Goal: Complete application form

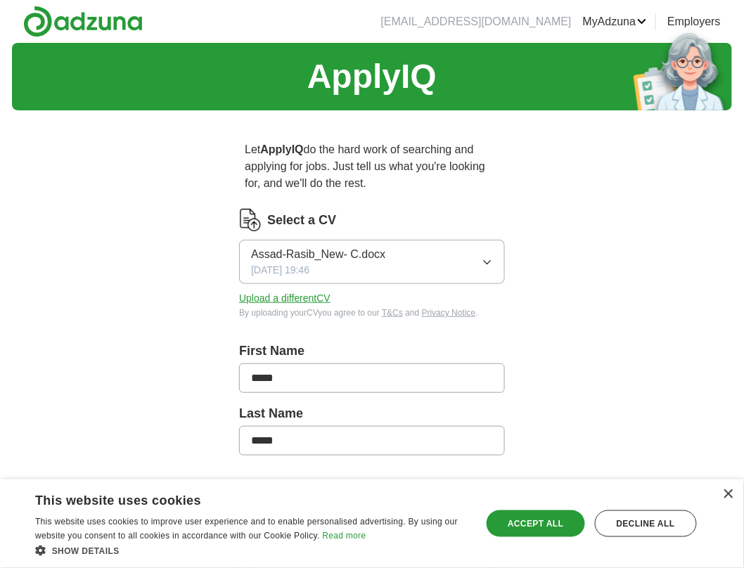
click at [288, 294] on button "Upload a different CV" at bounding box center [284, 298] width 91 height 15
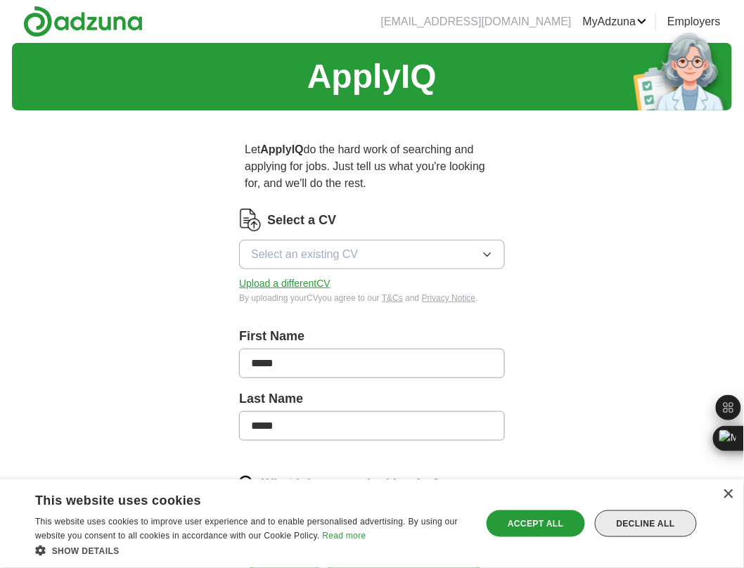
click at [615, 521] on div "Decline all" at bounding box center [646, 524] width 102 height 27
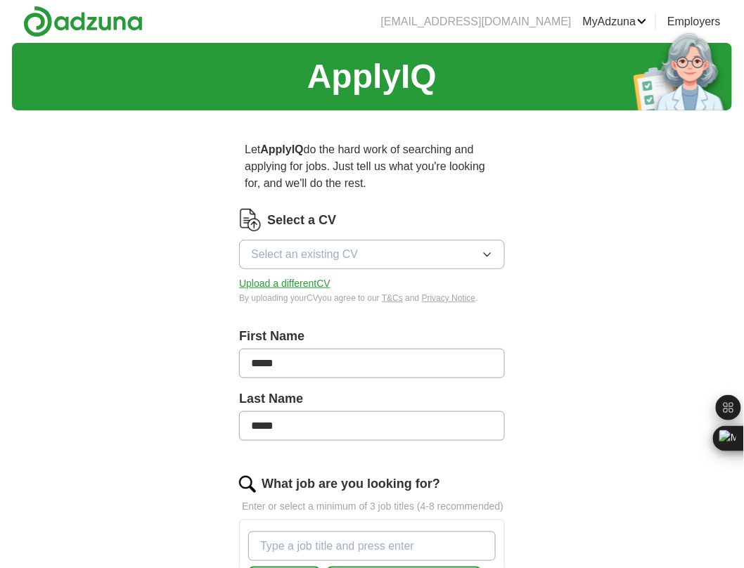
click at [473, 262] on button "Select an existing CV" at bounding box center [372, 255] width 266 height 30
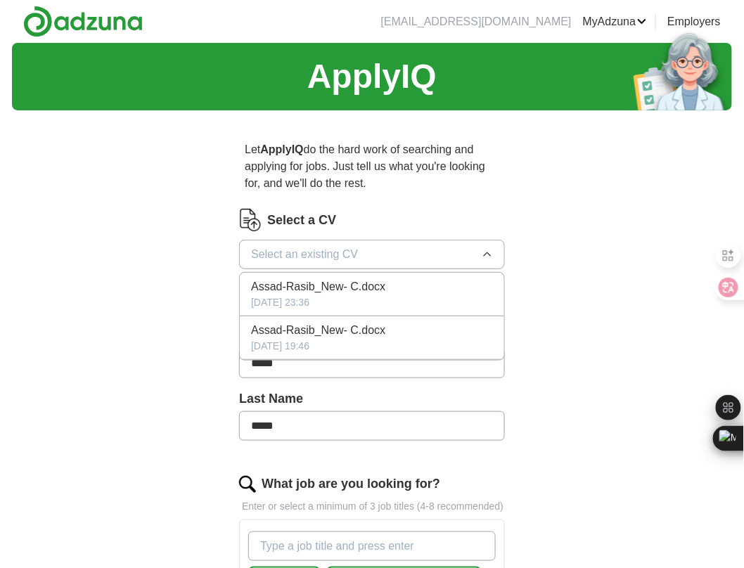
click at [394, 330] on div "Assad-Rasib_New- C.docx" at bounding box center [372, 330] width 242 height 17
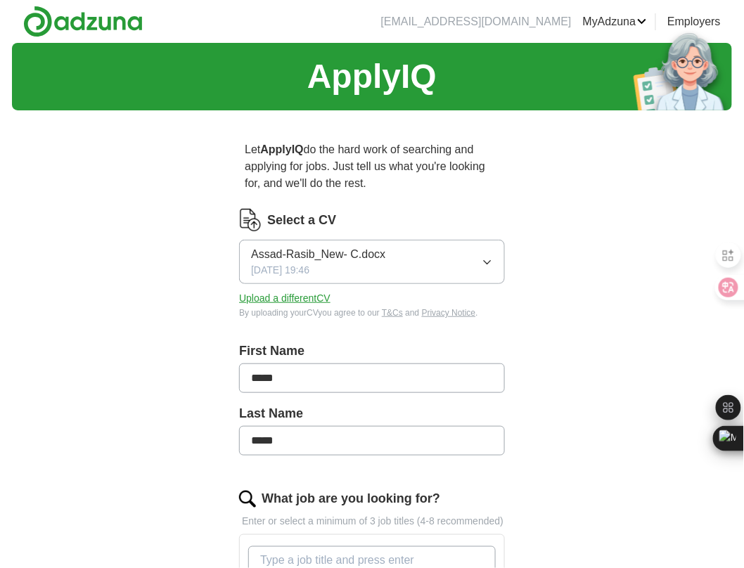
scroll to position [375, 0]
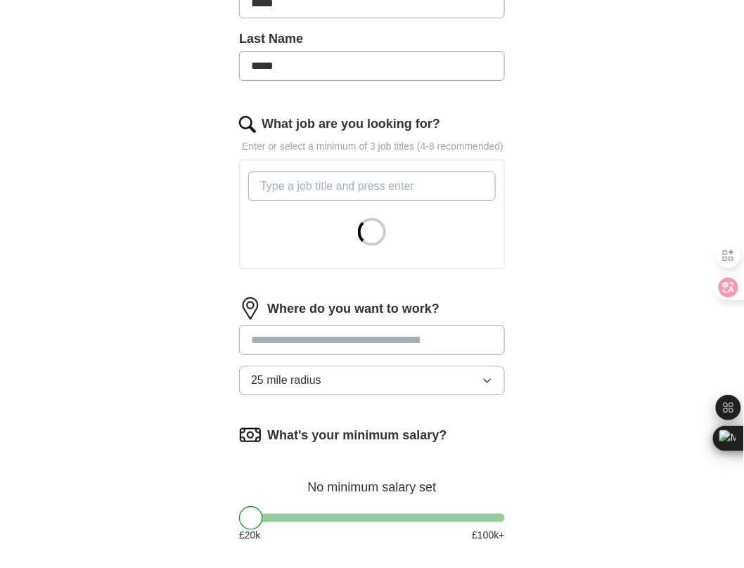
click at [496, 386] on button "25 mile radius" at bounding box center [372, 382] width 266 height 30
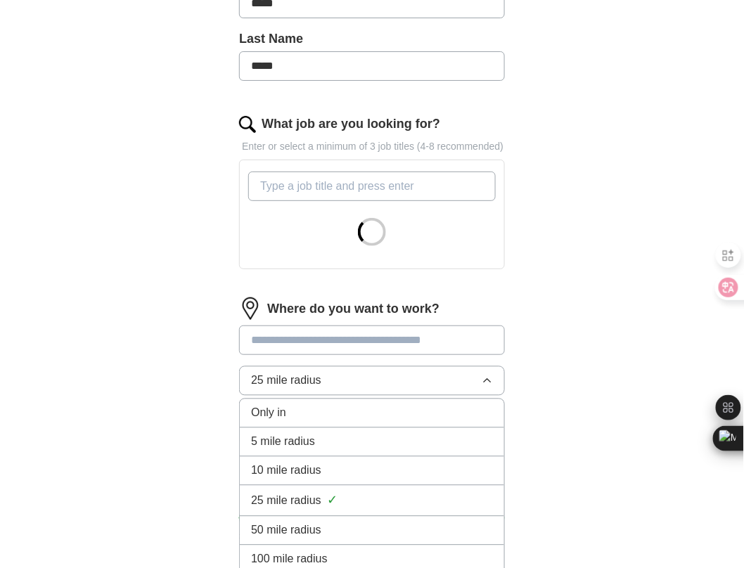
click at [363, 449] on div "5 mile radius" at bounding box center [372, 442] width 242 height 17
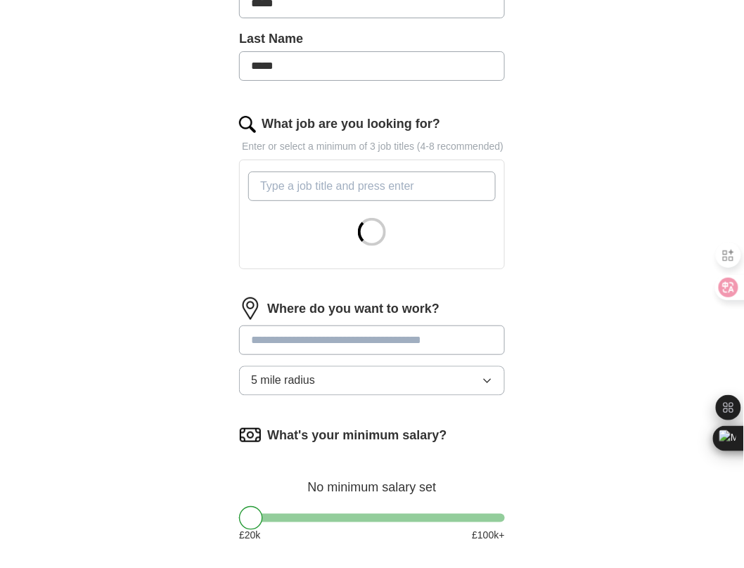
click at [478, 381] on button "5 mile radius" at bounding box center [372, 382] width 266 height 30
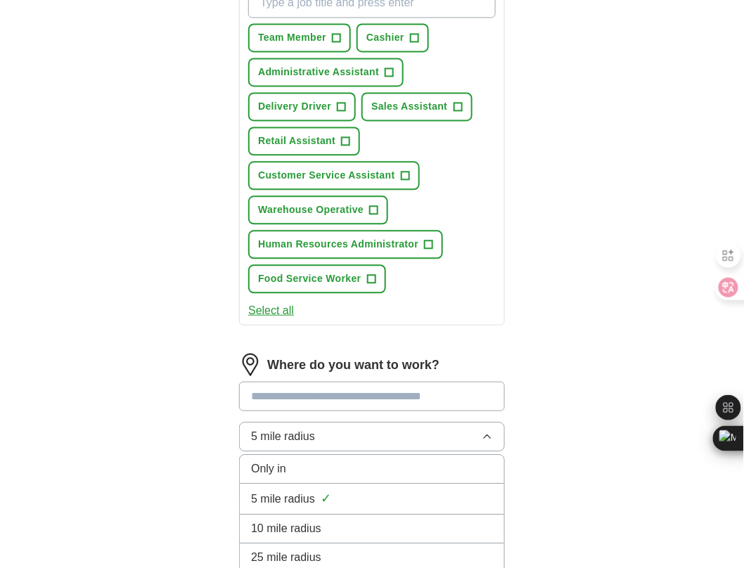
scroll to position [563, 0]
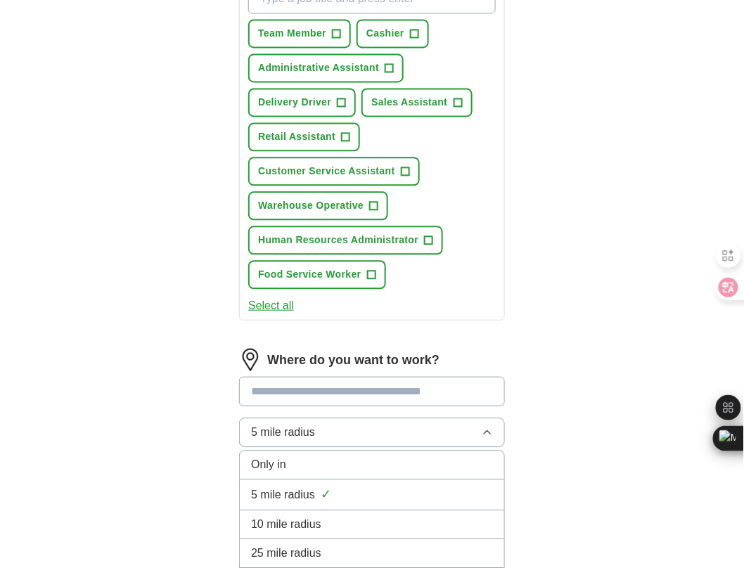
click at [310, 516] on span "10 mile radius" at bounding box center [286, 524] width 70 height 17
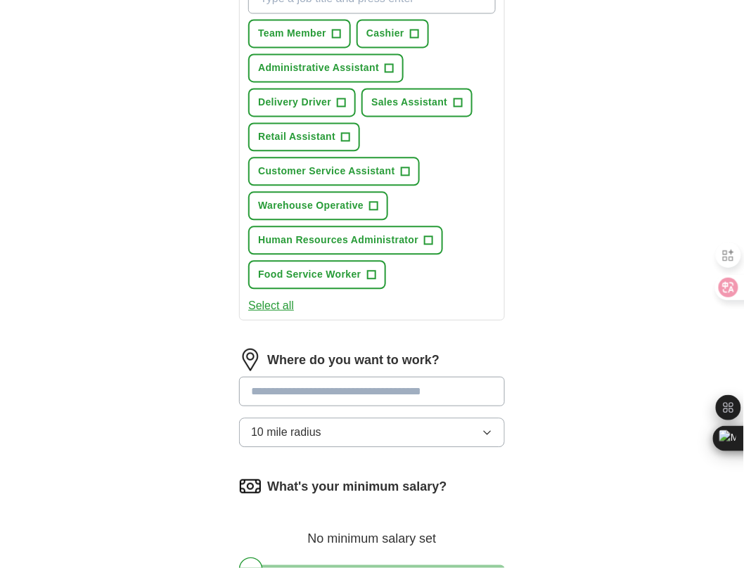
click at [167, 329] on div "ApplyIQ Let ApplyIQ do the hard work of searching and applying for jobs. Just t…" at bounding box center [372, 88] width 720 height 1216
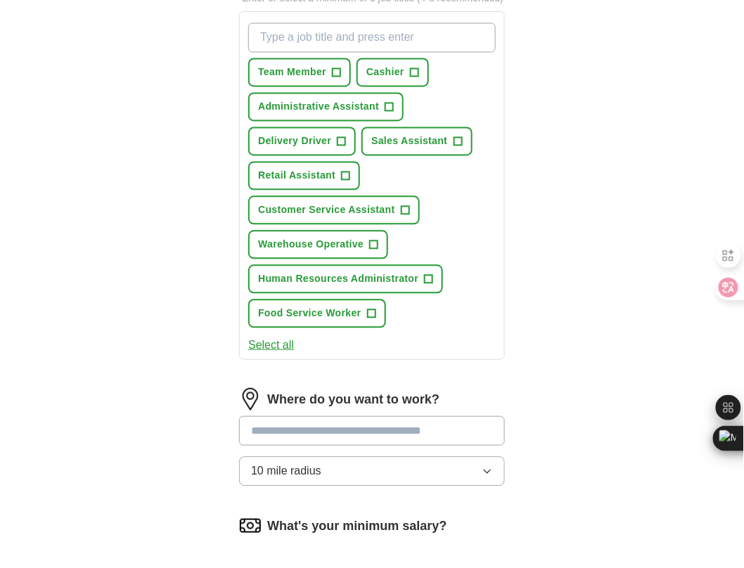
scroll to position [469, 0]
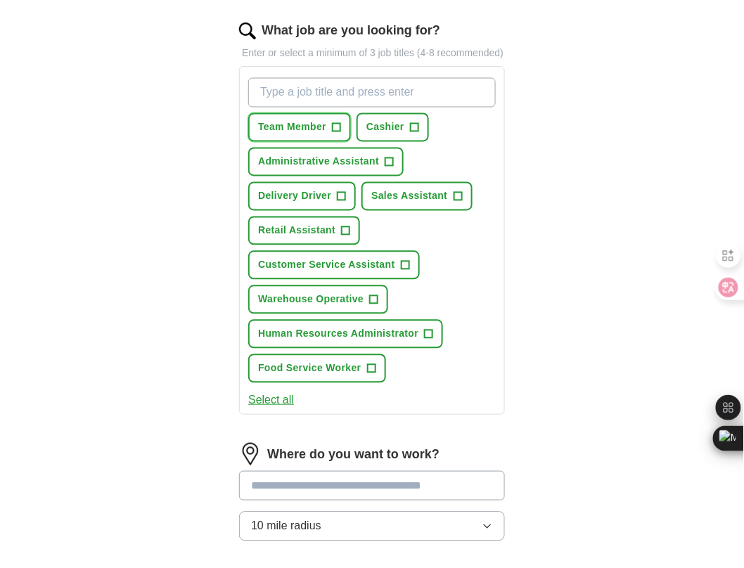
click at [333, 131] on span "+" at bounding box center [337, 127] width 8 height 11
click at [347, 192] on button "Delivery Driver +" at bounding box center [302, 196] width 108 height 29
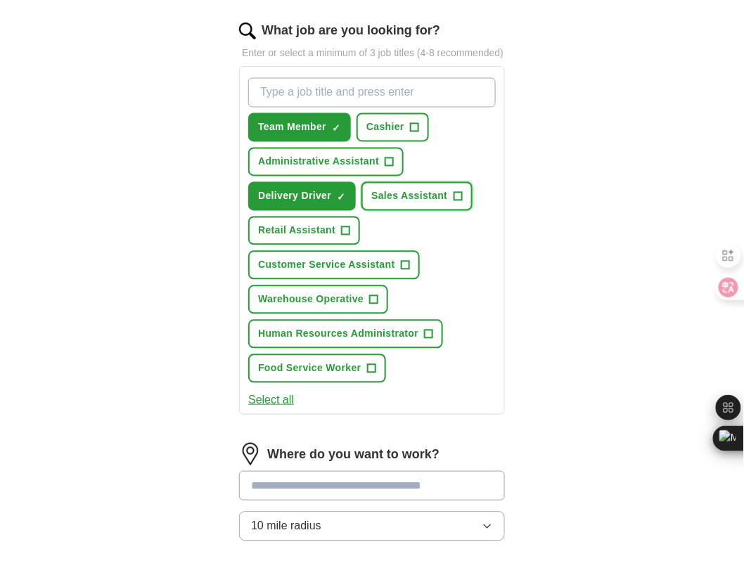
click at [454, 195] on span "+" at bounding box center [458, 196] width 8 height 11
click at [344, 227] on span "+" at bounding box center [346, 231] width 8 height 11
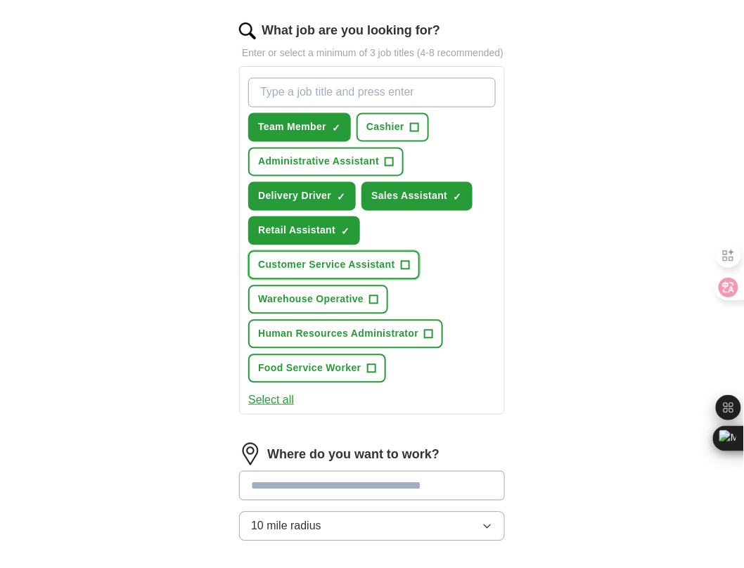
click at [403, 262] on span "+" at bounding box center [405, 265] width 8 height 11
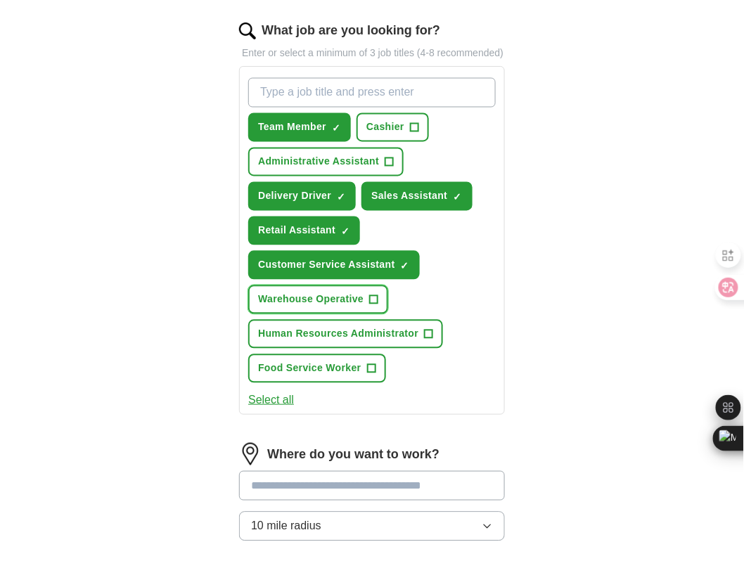
click at [375, 295] on span "+" at bounding box center [374, 300] width 8 height 11
click at [405, 367] on div "Team Member ✓ × Cashier + Administrative Assistant + Delivery Driver ✓ × Sales …" at bounding box center [372, 230] width 253 height 317
click at [348, 107] on input "What job are you looking for?" at bounding box center [372, 93] width 248 height 30
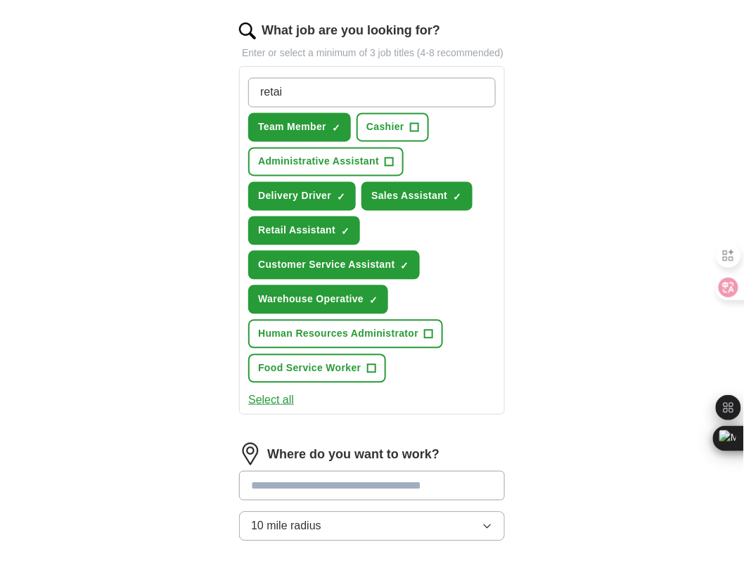
type input "retail"
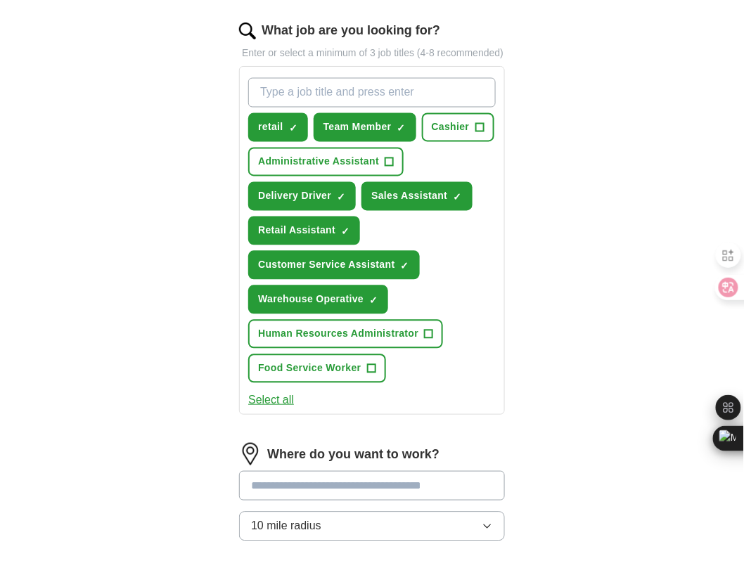
scroll to position [750, 0]
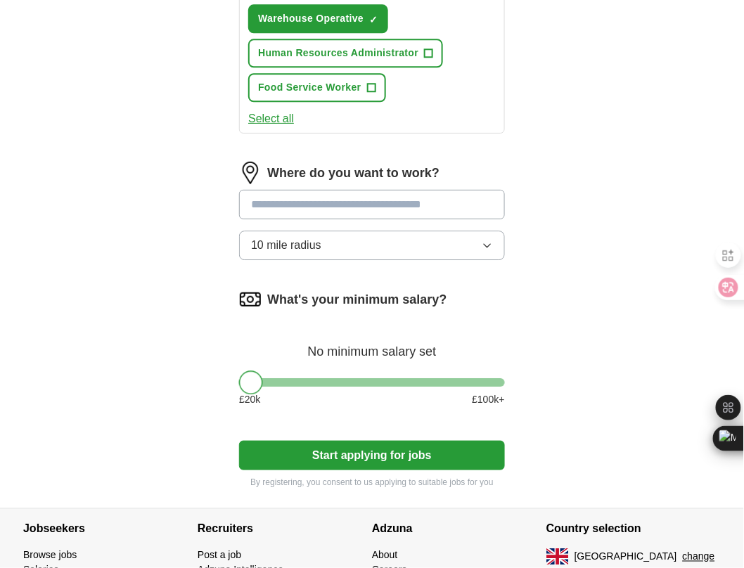
click at [251, 381] on div at bounding box center [251, 383] width 24 height 24
click at [336, 451] on button "Start applying for jobs" at bounding box center [372, 456] width 266 height 30
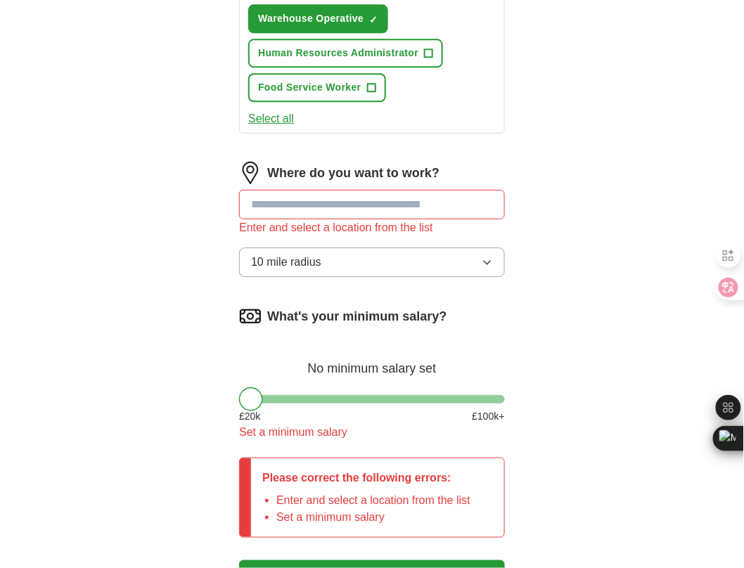
click at [356, 206] on input "text" at bounding box center [372, 205] width 266 height 30
type input "******"
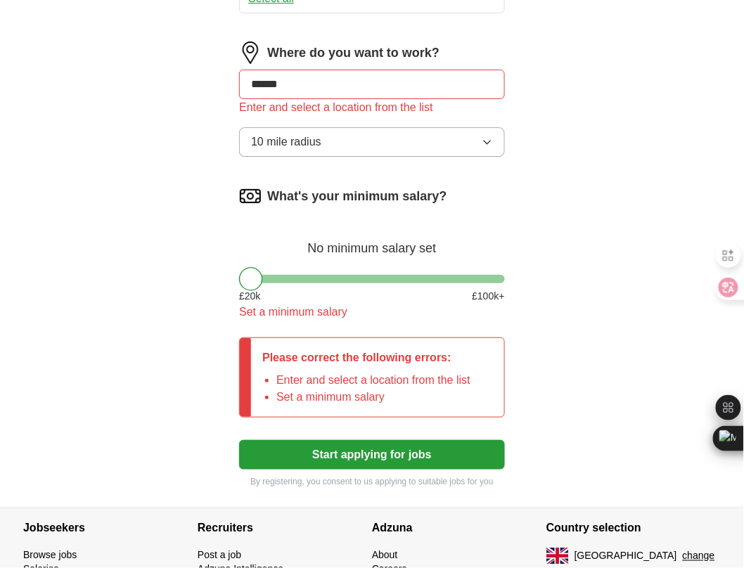
scroll to position [938, 0]
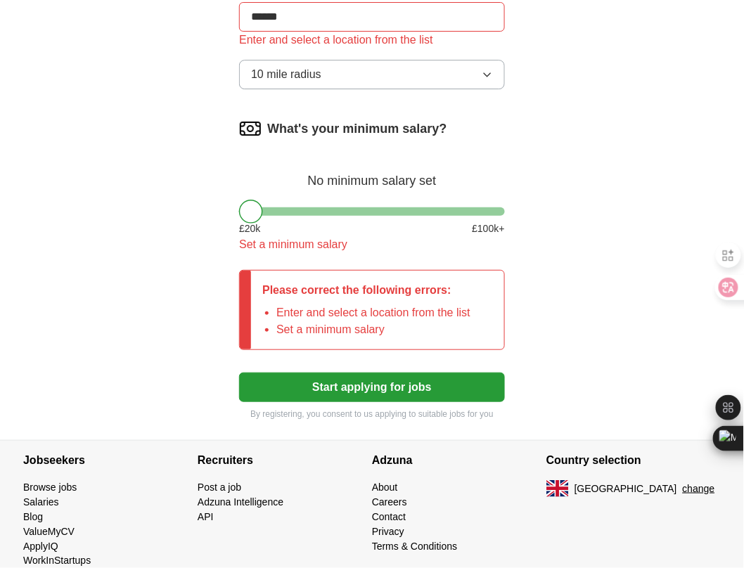
click at [384, 376] on button "Start applying for jobs" at bounding box center [372, 388] width 266 height 30
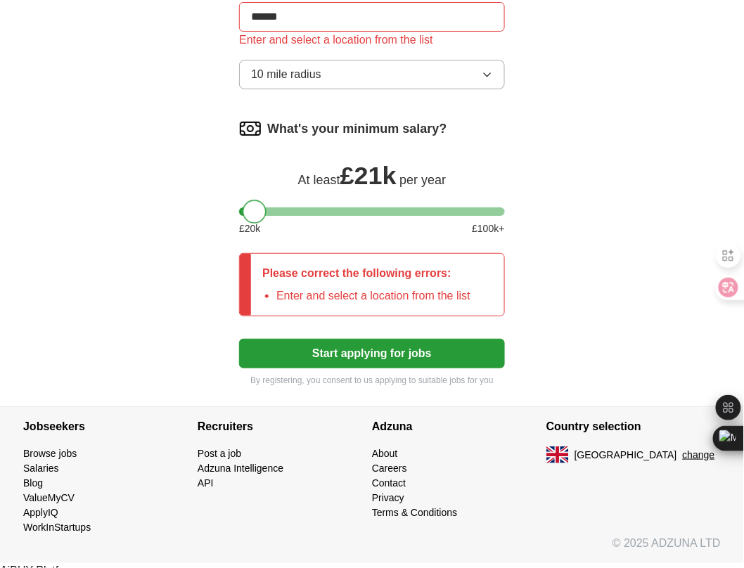
scroll to position [929, 0]
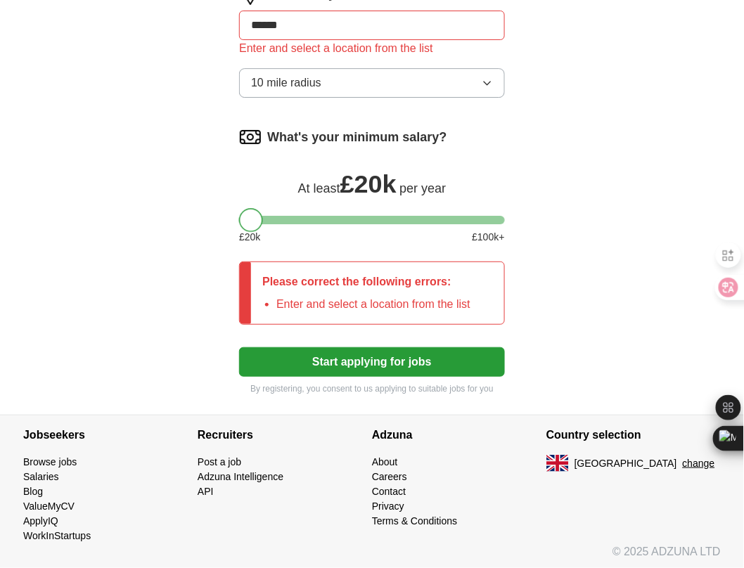
click at [254, 217] on div at bounding box center [251, 220] width 24 height 24
click at [333, 348] on button "Start applying for jobs" at bounding box center [372, 363] width 266 height 30
click at [319, 29] on input "******" at bounding box center [372, 26] width 266 height 30
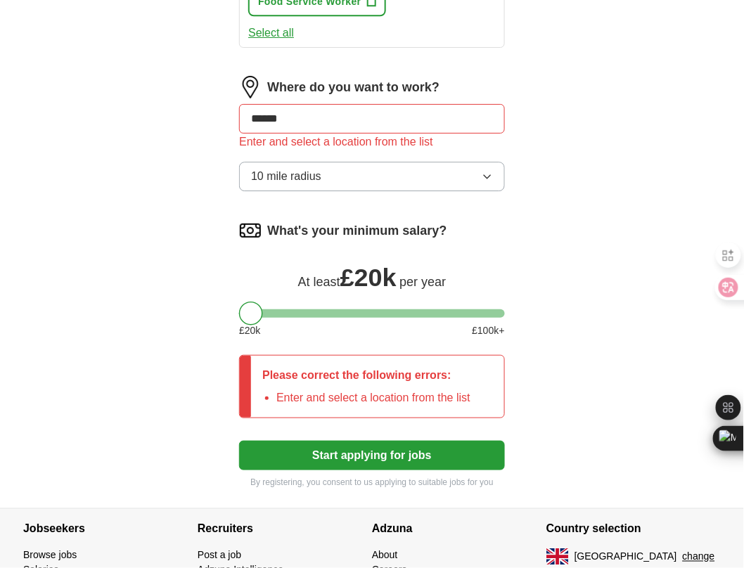
click at [282, 118] on input "******" at bounding box center [372, 119] width 266 height 30
type textarea "******"
click at [282, 118] on input "******" at bounding box center [372, 119] width 266 height 30
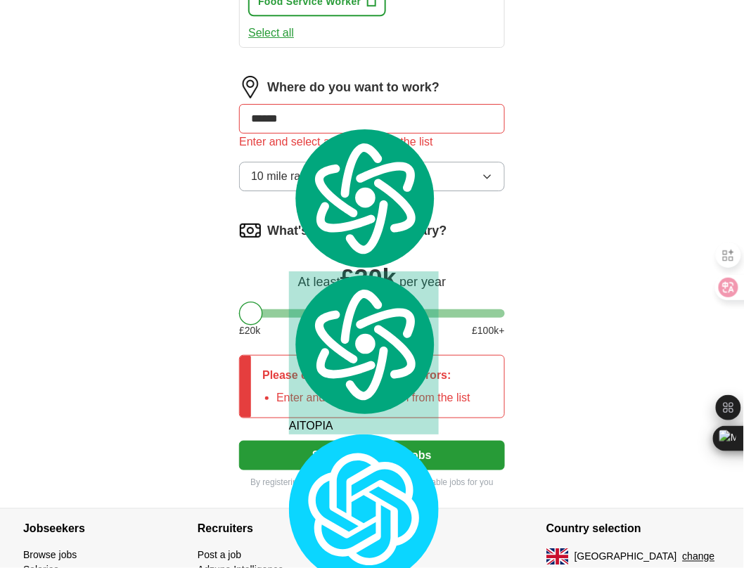
type input "******"
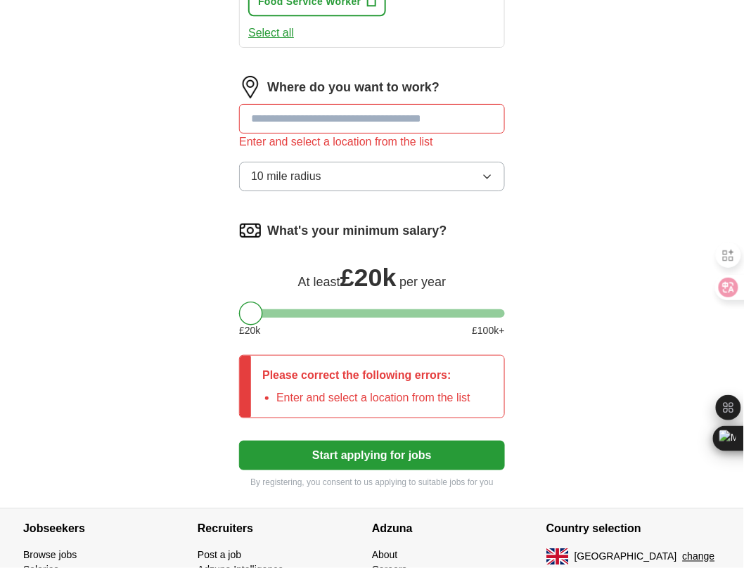
click at [288, 116] on input "text" at bounding box center [372, 119] width 266 height 30
type input "*"
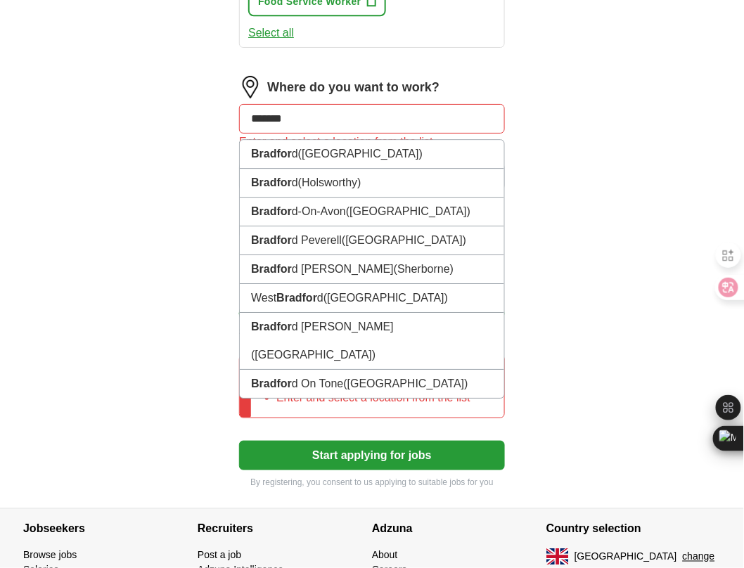
type input "********"
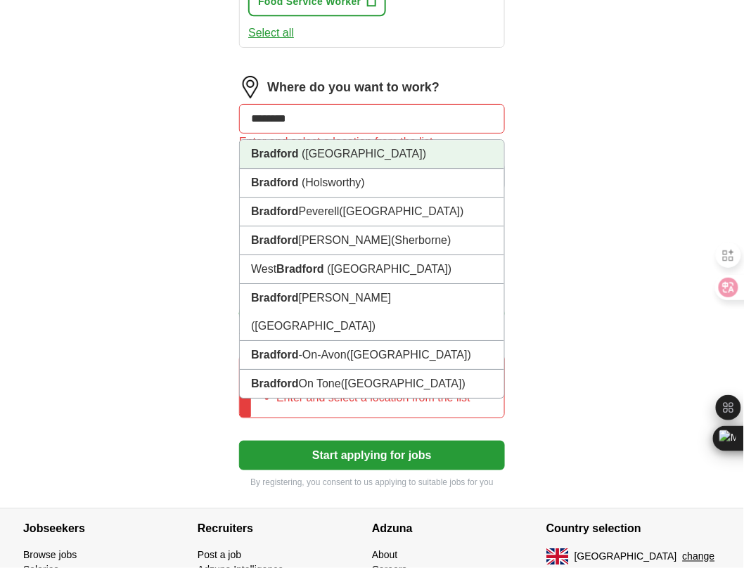
click at [287, 141] on li "[GEOGRAPHIC_DATA] ([GEOGRAPHIC_DATA])" at bounding box center [372, 154] width 265 height 29
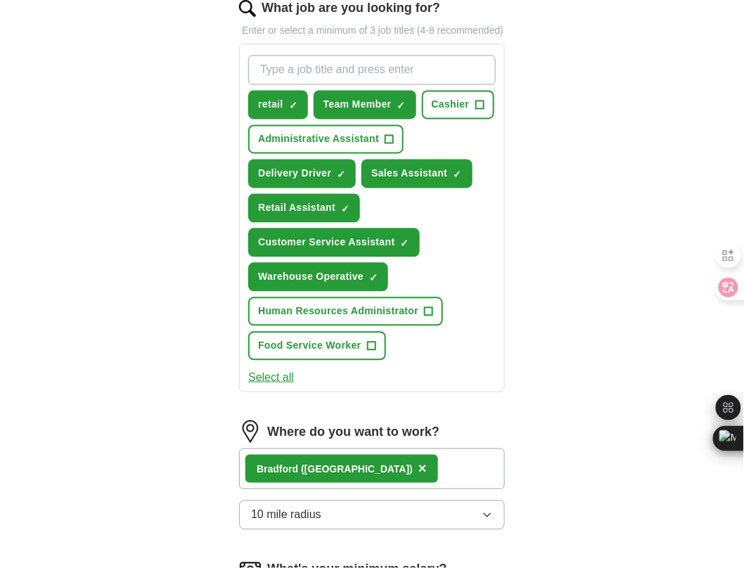
scroll to position [460, 0]
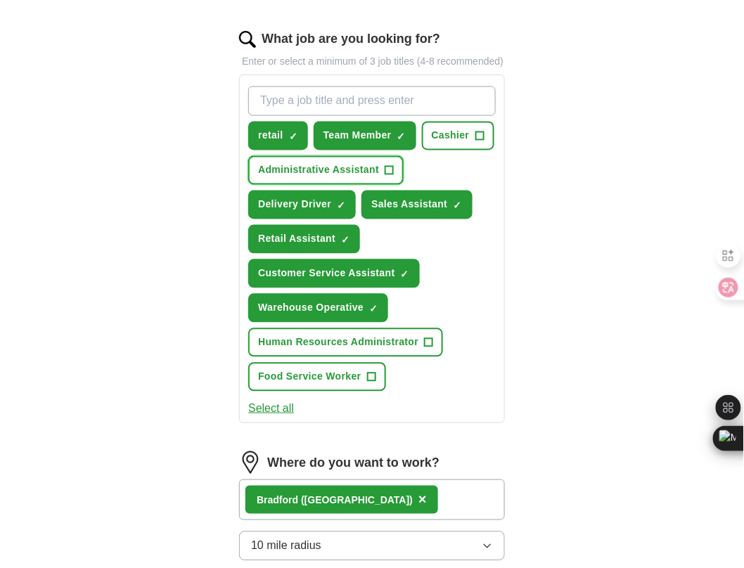
click at [389, 172] on span "+" at bounding box center [390, 170] width 8 height 11
click at [478, 136] on span "+" at bounding box center [480, 136] width 8 height 11
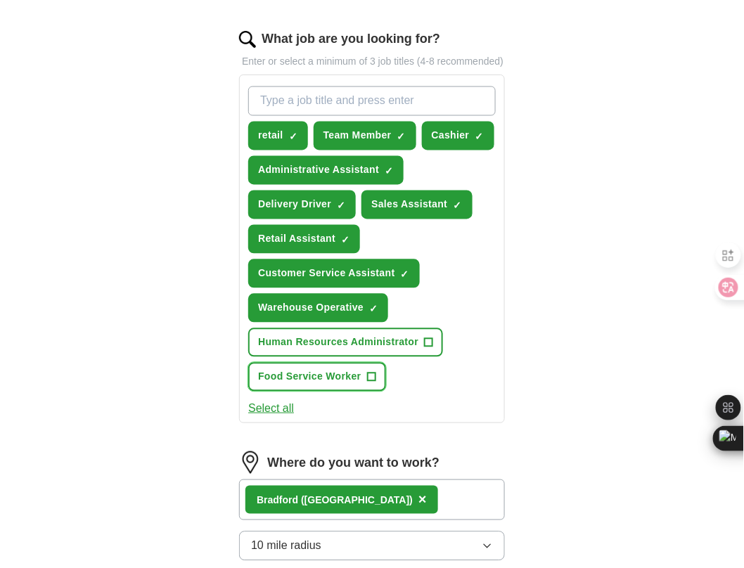
click at [370, 372] on span "+" at bounding box center [371, 377] width 8 height 11
click at [348, 97] on input "What job are you looking for?" at bounding box center [372, 102] width 248 height 30
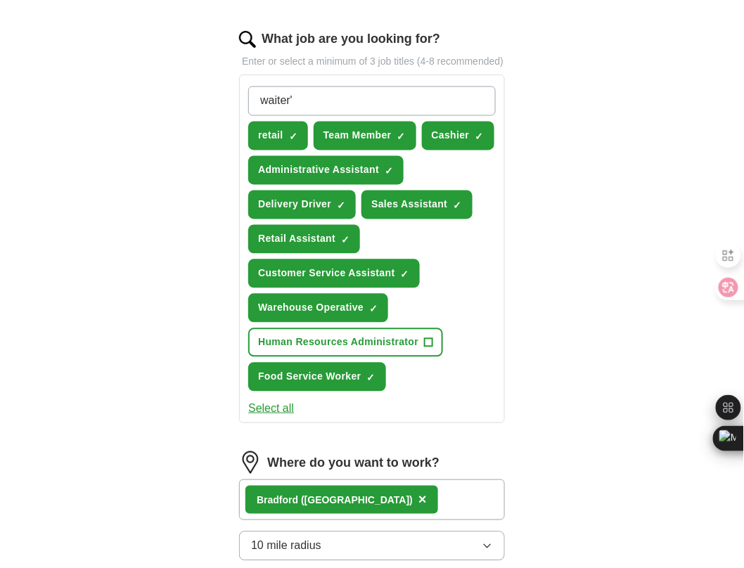
type input "waiter"
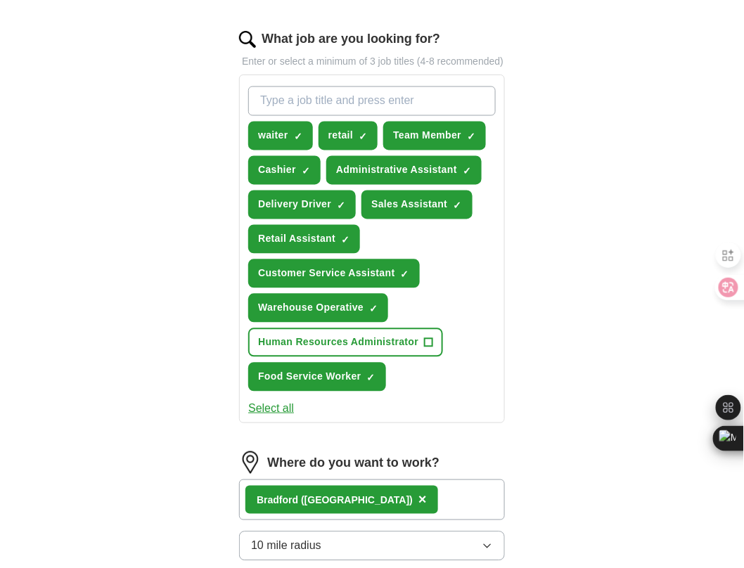
click at [383, 101] on input "What job are you looking for?" at bounding box center [372, 102] width 248 height 30
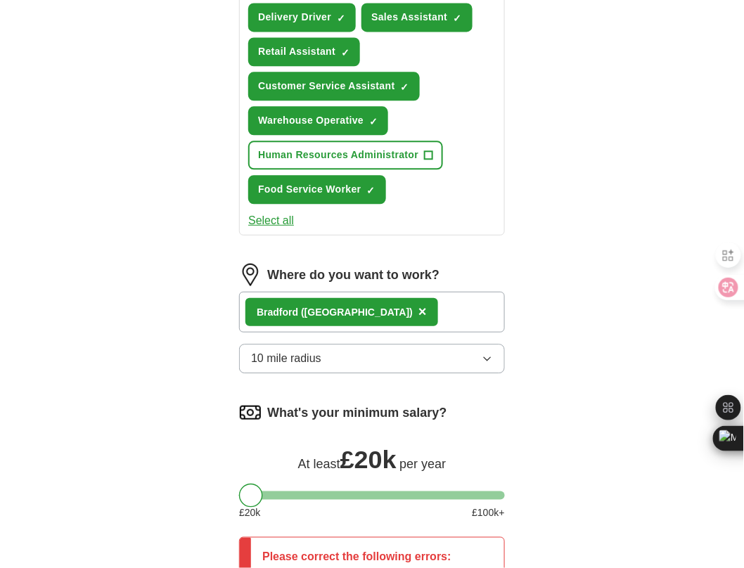
scroll to position [554, 0]
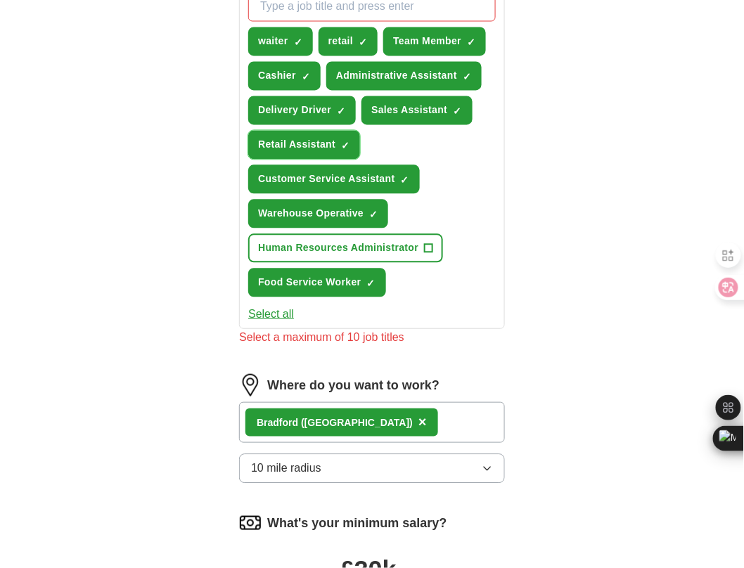
drag, startPoint x: 322, startPoint y: 138, endPoint x: 318, endPoint y: 145, distance: 7.9
click at [319, 144] on span "Retail Assistant" at bounding box center [296, 145] width 77 height 15
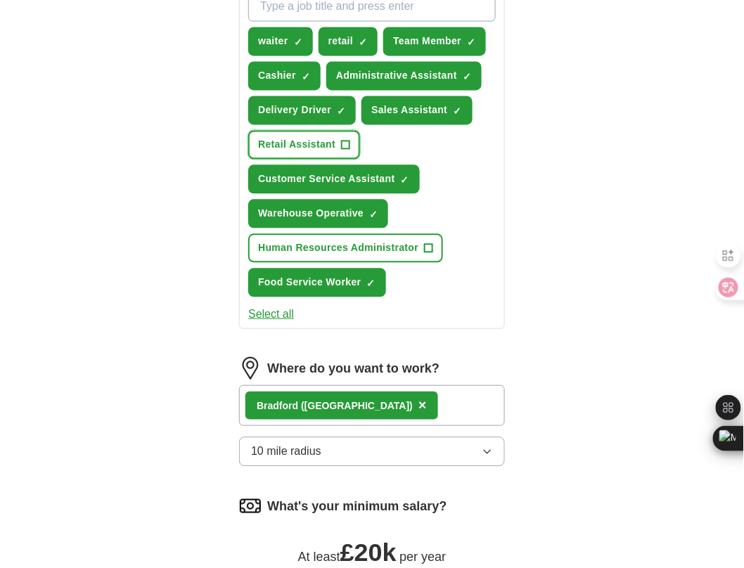
click at [322, 145] on span "Retail Assistant" at bounding box center [296, 145] width 77 height 15
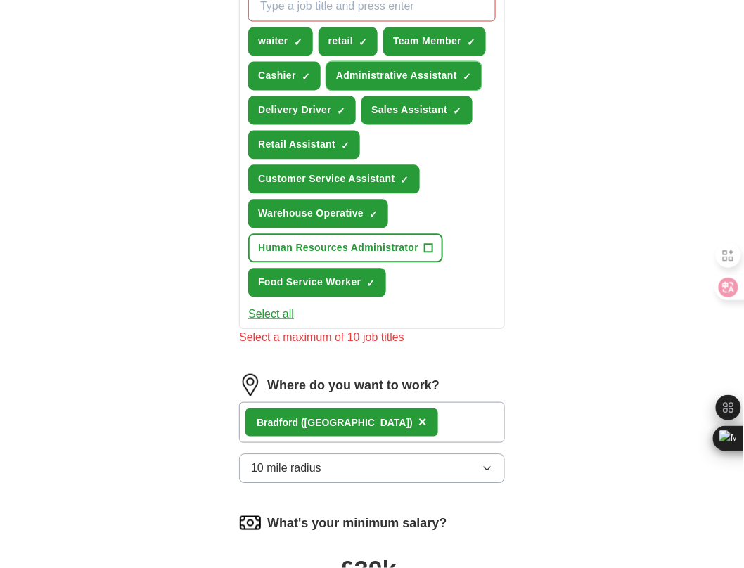
click at [459, 75] on button "Administrative Assistant ✓ ×" at bounding box center [403, 76] width 155 height 29
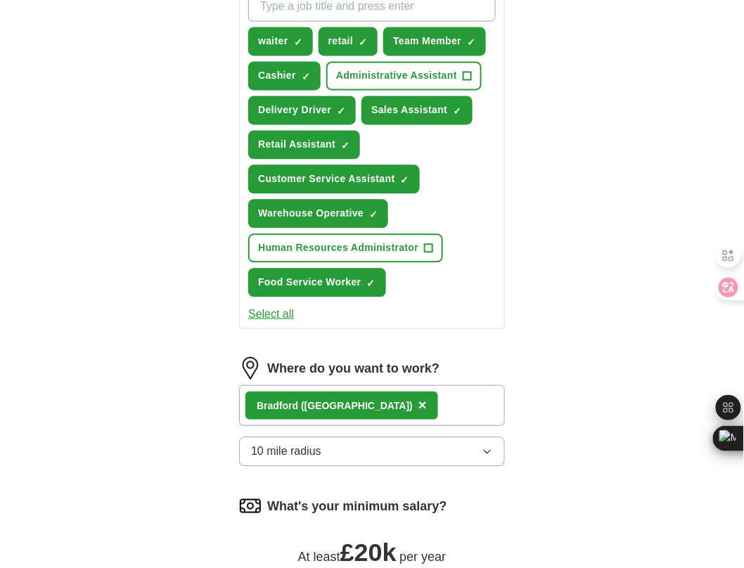
click at [578, 347] on div "ApplyIQ Let ApplyIQ do the hard work of searching and applying for jobs. Just t…" at bounding box center [372, 135] width 720 height 1293
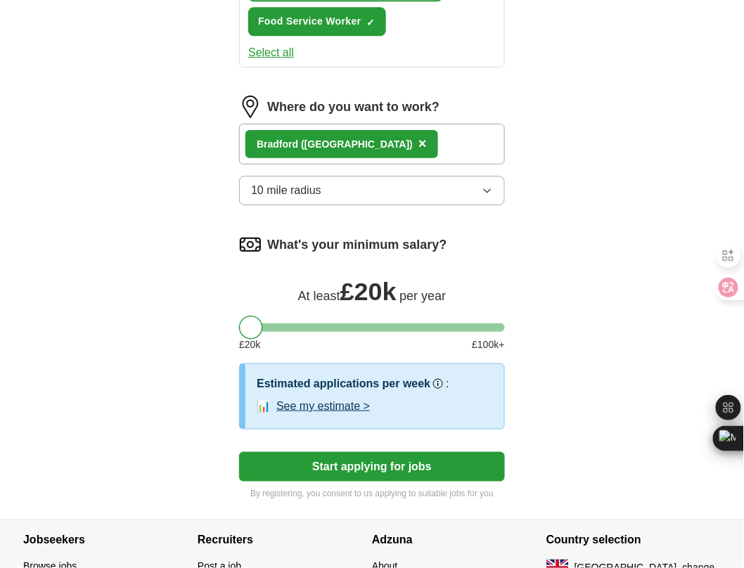
scroll to position [921, 0]
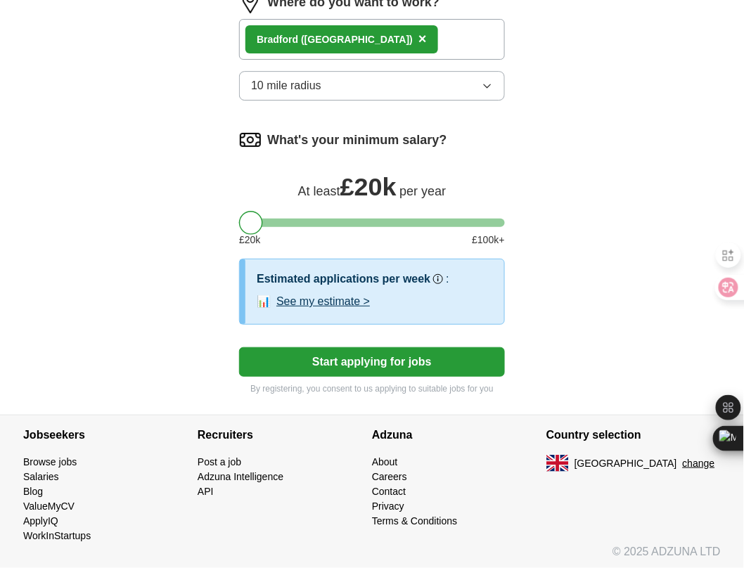
click at [299, 353] on button "Start applying for jobs" at bounding box center [372, 363] width 266 height 30
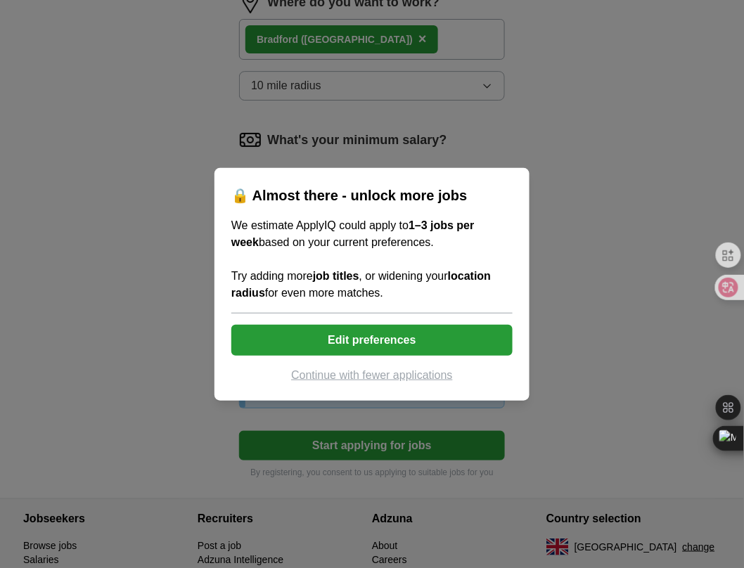
click at [335, 371] on button "Continue with fewer applications" at bounding box center [371, 375] width 281 height 17
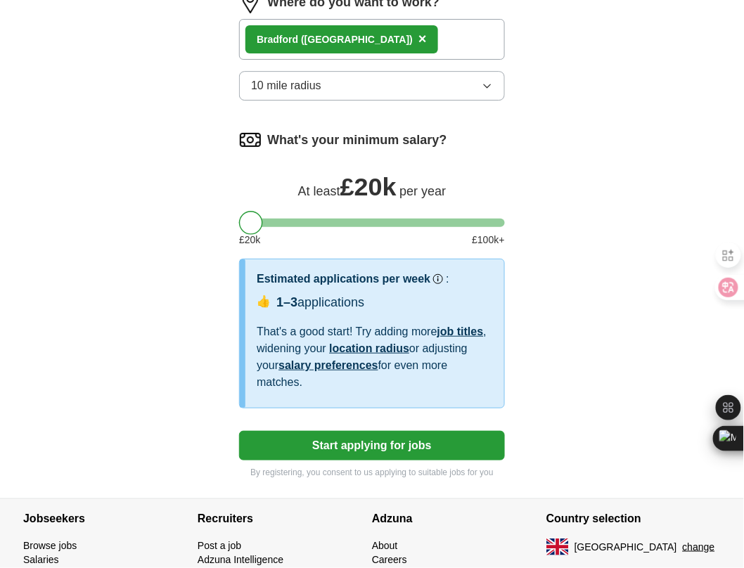
select select "**"
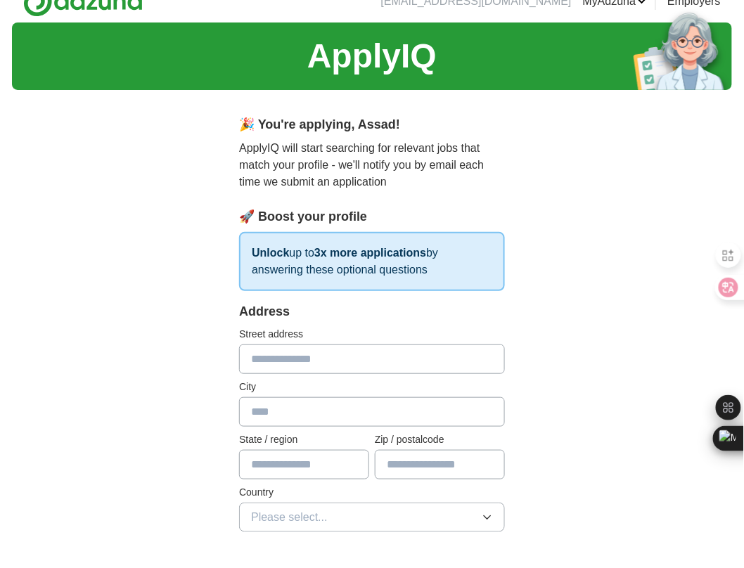
scroll to position [0, 0]
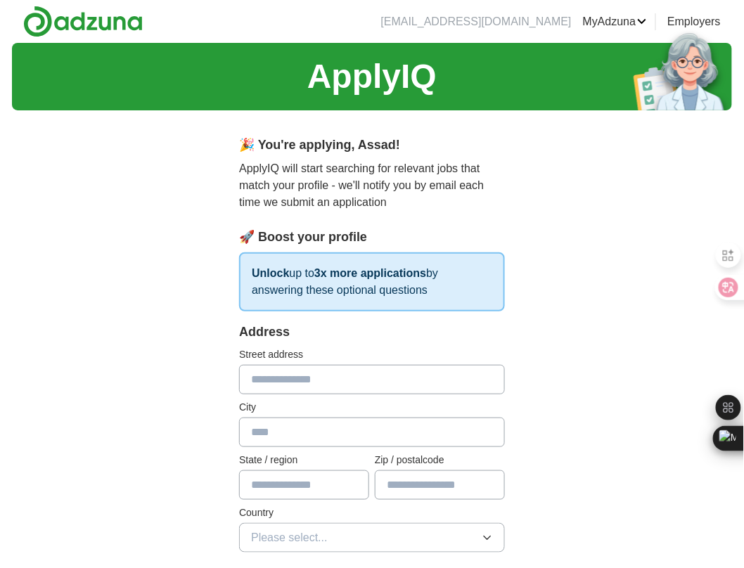
click at [304, 378] on input "text" at bounding box center [372, 380] width 266 height 30
type input "**********"
type input "********"
type input "*********"
type input "*******"
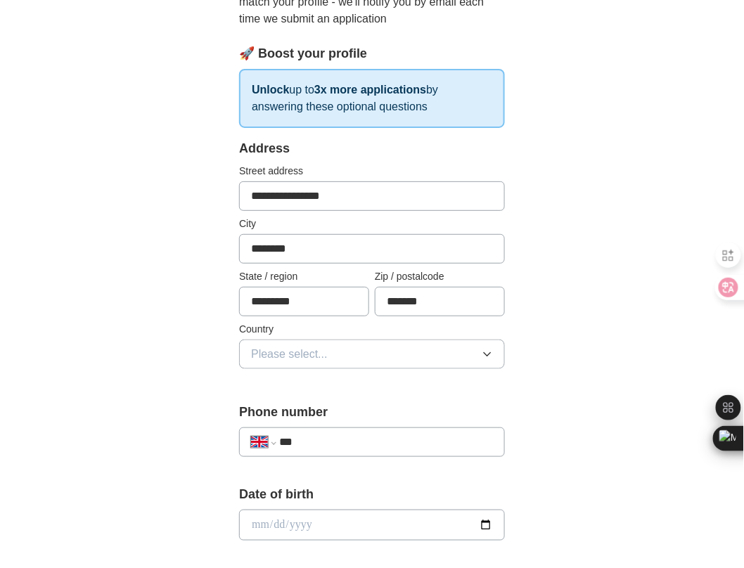
scroll to position [187, 0]
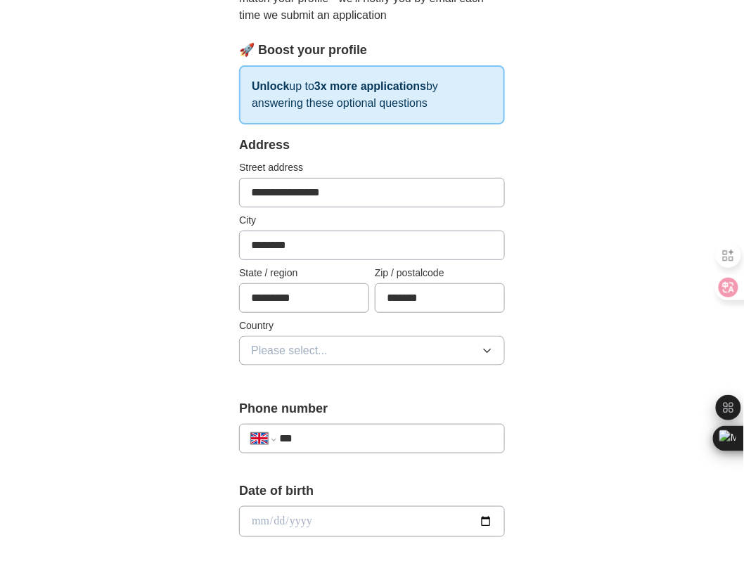
click at [356, 341] on button "Please select..." at bounding box center [372, 351] width 266 height 30
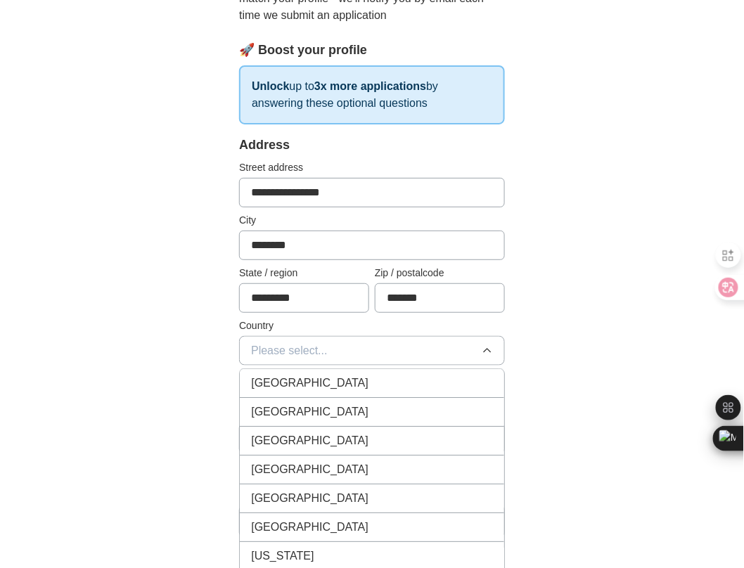
click at [328, 378] on span "[GEOGRAPHIC_DATA]" at bounding box center [309, 383] width 117 height 17
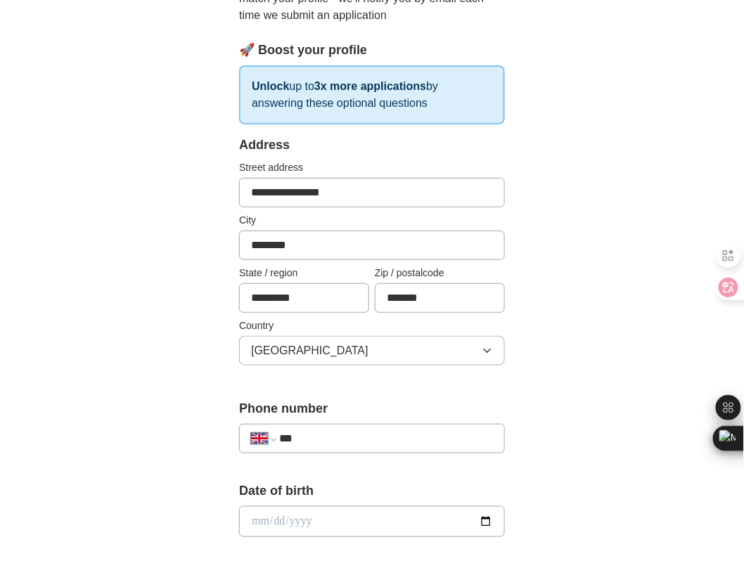
click at [341, 447] on input "***" at bounding box center [386, 439] width 214 height 17
type input "**********"
click at [609, 452] on div "**********" at bounding box center [372, 514] width 720 height 1317
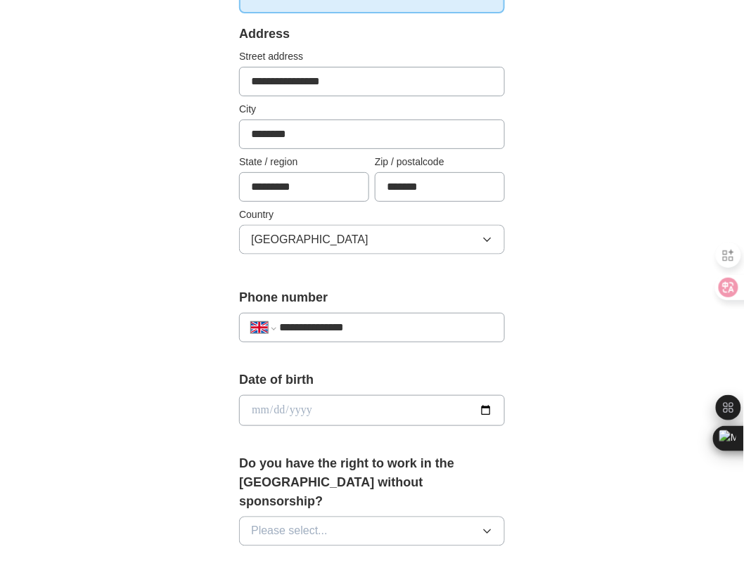
scroll to position [375, 0]
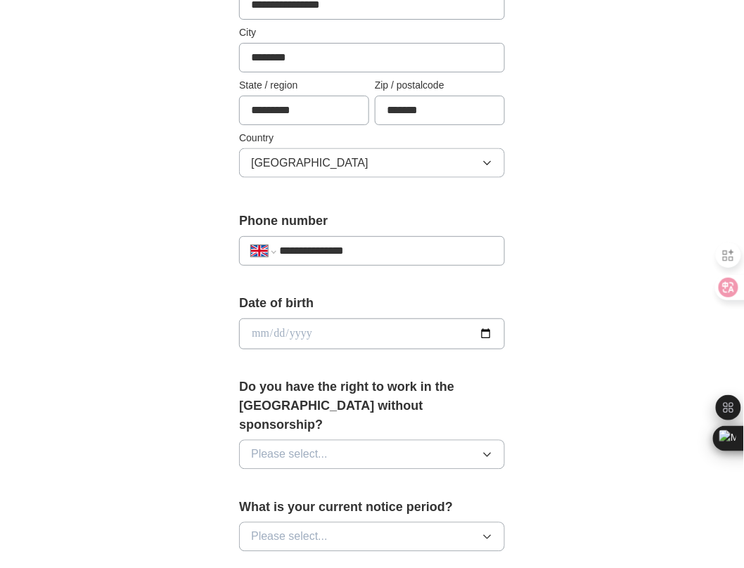
click at [252, 307] on label "Date of birth" at bounding box center [372, 303] width 266 height 19
click at [251, 331] on input "date" at bounding box center [372, 334] width 266 height 31
type input "**********"
click at [606, 369] on div "**********" at bounding box center [372, 326] width 720 height 1317
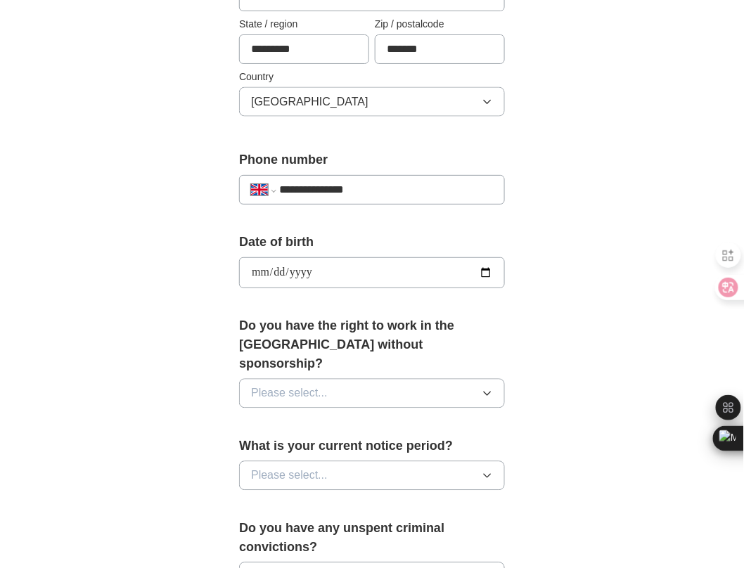
scroll to position [469, 0]
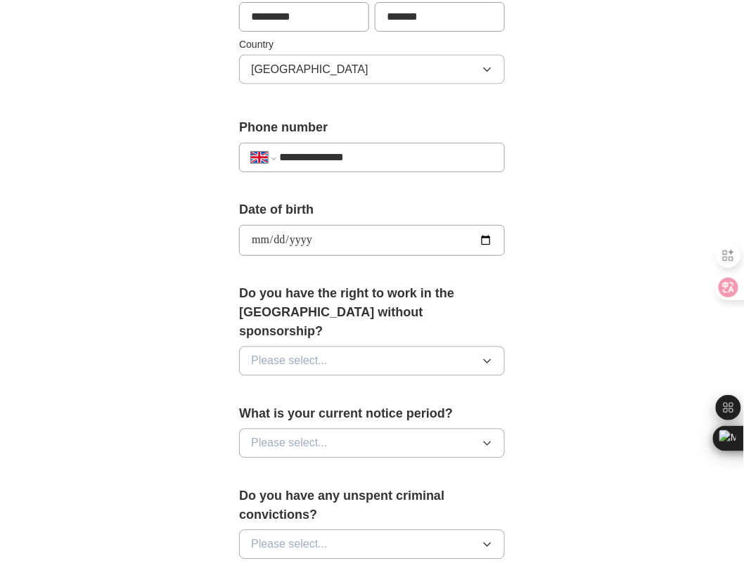
click at [446, 324] on div "Do you have the right to work in the [GEOGRAPHIC_DATA] without sponsorship? Ple…" at bounding box center [372, 335] width 266 height 103
click at [452, 350] on button "Please select..." at bounding box center [372, 362] width 266 height 30
click at [380, 386] on div "Yes" at bounding box center [372, 394] width 242 height 17
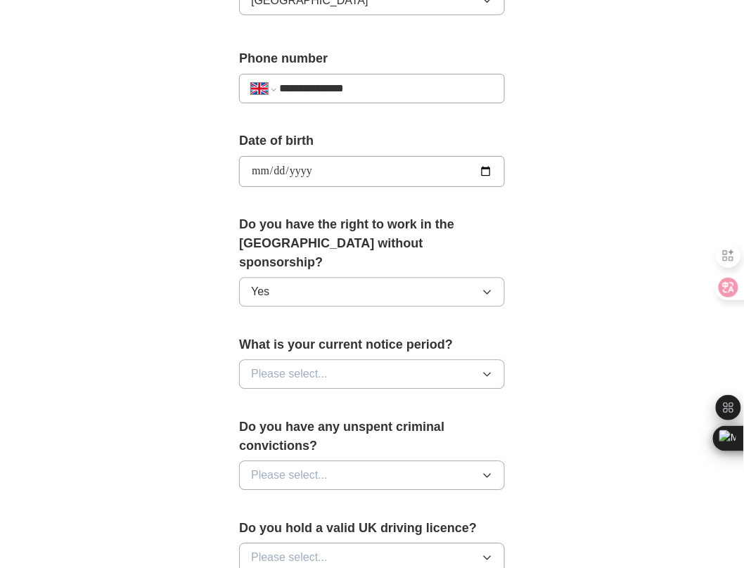
scroll to position [563, 0]
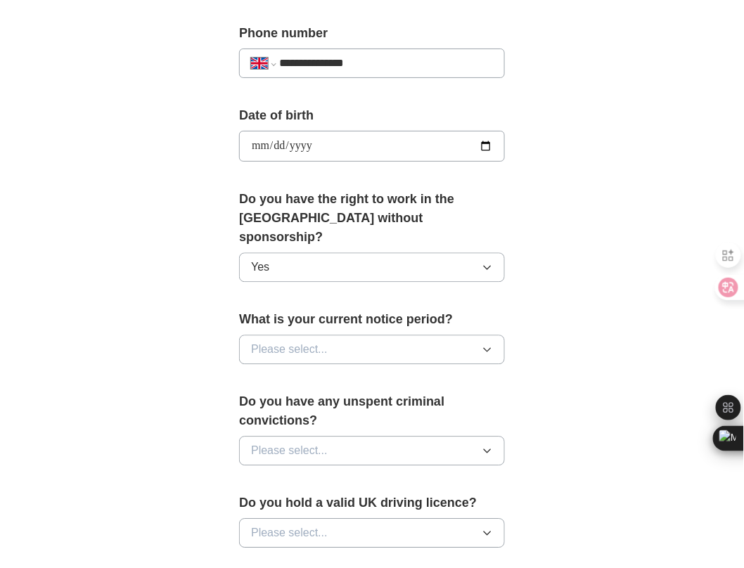
click at [400, 356] on div "What is your current notice period? Please select..." at bounding box center [372, 342] width 266 height 65
click at [400, 346] on button "Please select..." at bounding box center [372, 350] width 266 height 30
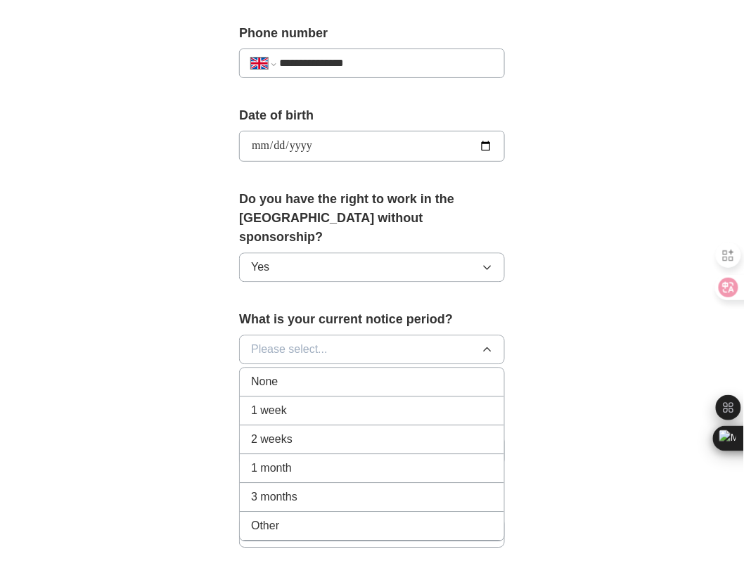
click at [357, 402] on div "1 week" at bounding box center [372, 410] width 242 height 17
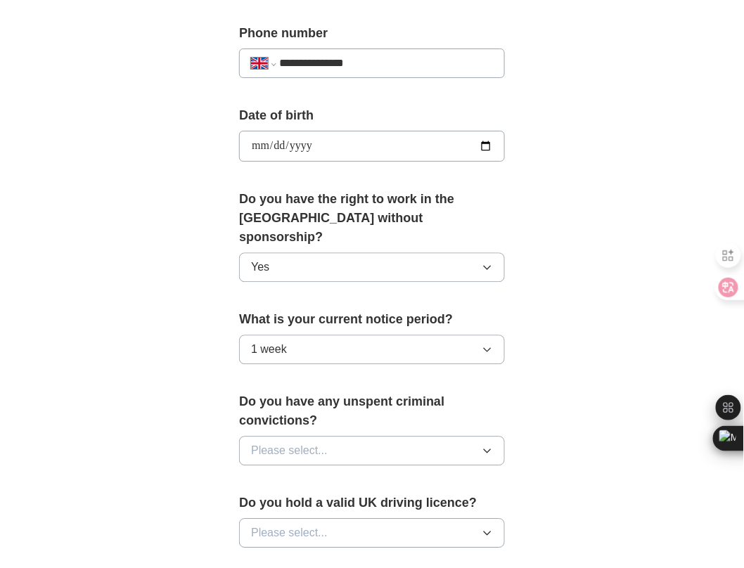
scroll to position [656, 0]
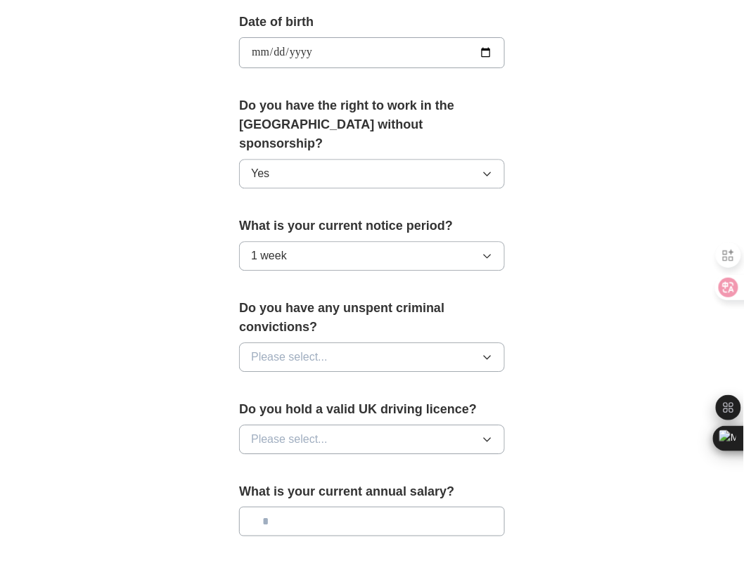
click at [471, 343] on button "Please select..." at bounding box center [372, 358] width 266 height 30
click at [318, 410] on div "No" at bounding box center [372, 418] width 242 height 17
click at [488, 425] on button "Please select..." at bounding box center [372, 440] width 266 height 30
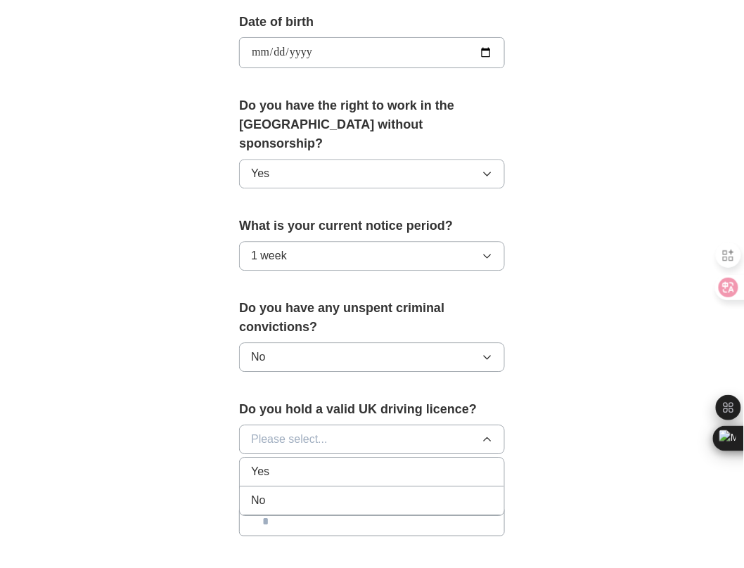
click at [325, 464] on div "Yes" at bounding box center [372, 472] width 242 height 17
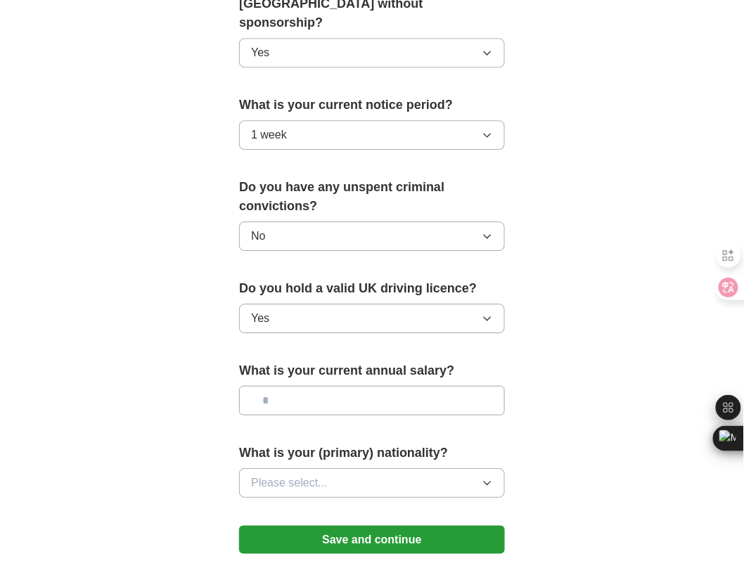
scroll to position [844, 0]
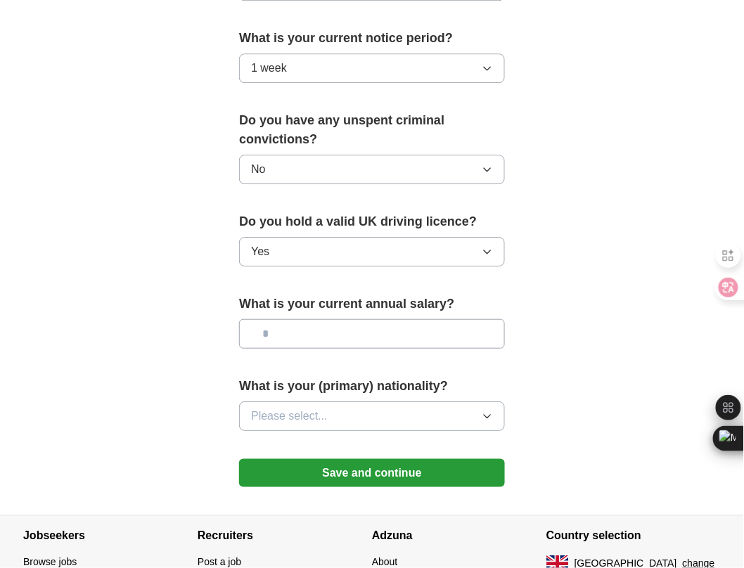
click at [373, 325] on input "text" at bounding box center [372, 334] width 266 height 30
type input "**"
click at [425, 402] on button "Please select..." at bounding box center [372, 417] width 266 height 30
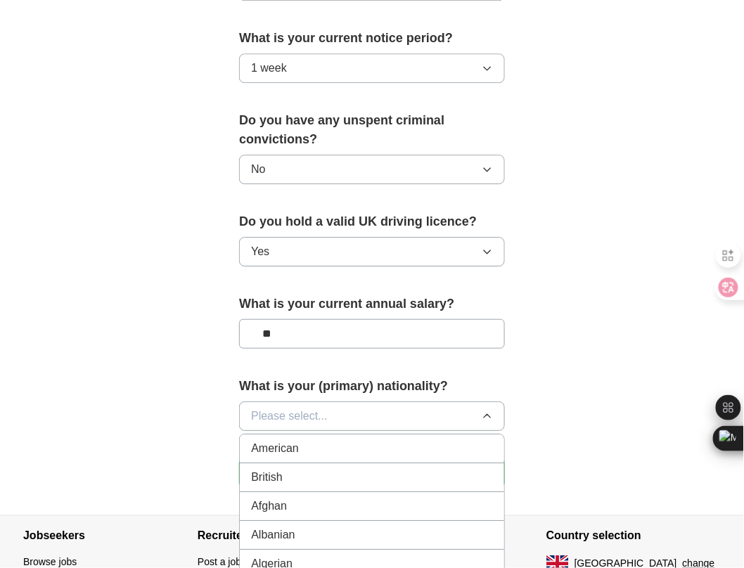
click at [303, 469] on div "British" at bounding box center [372, 477] width 242 height 17
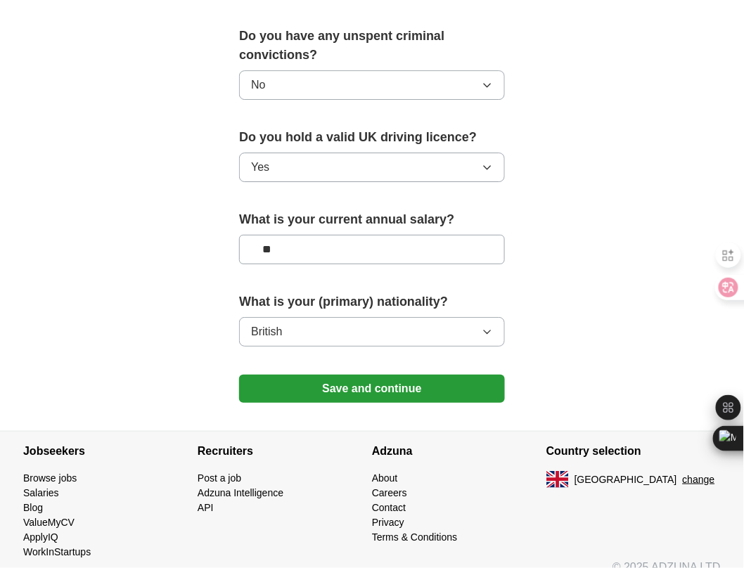
scroll to position [934, 0]
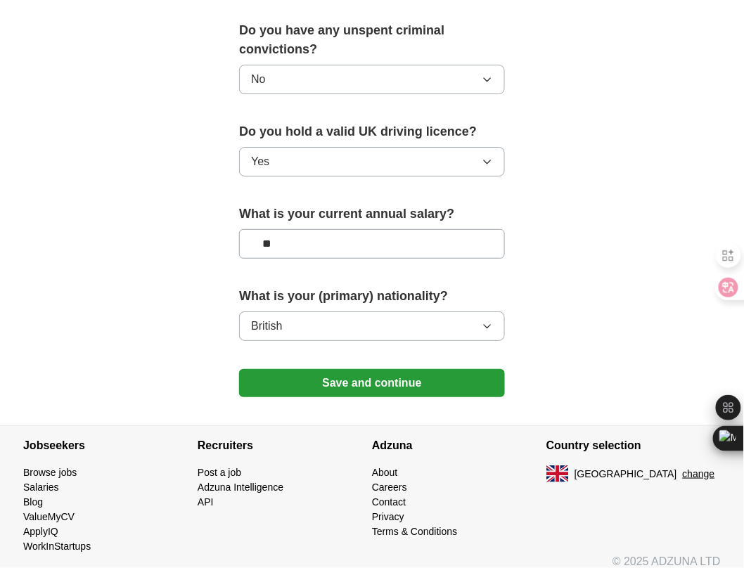
click at [400, 369] on button "Save and continue" at bounding box center [372, 383] width 266 height 28
